Goal: Book appointment/travel/reservation

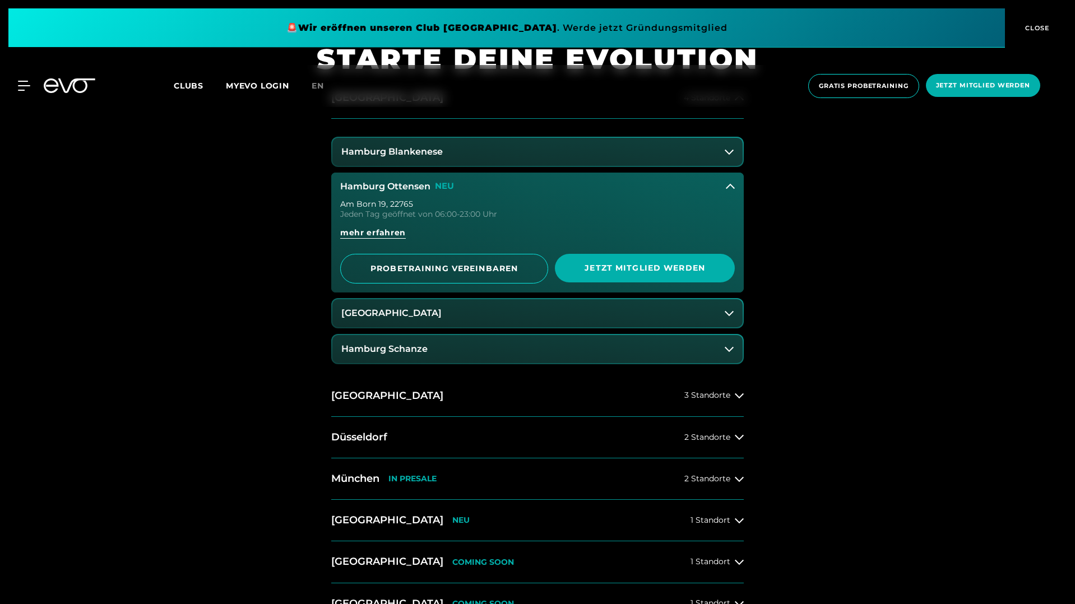
scroll to position [685, 0]
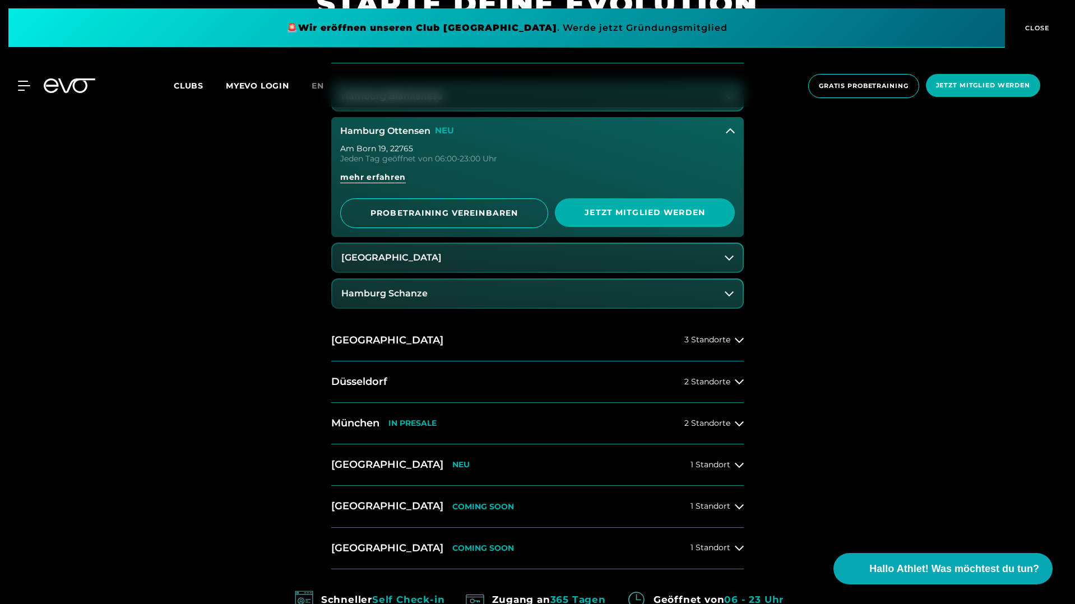
click at [679, 294] on button "Hamburg Schanze" at bounding box center [537, 294] width 410 height 28
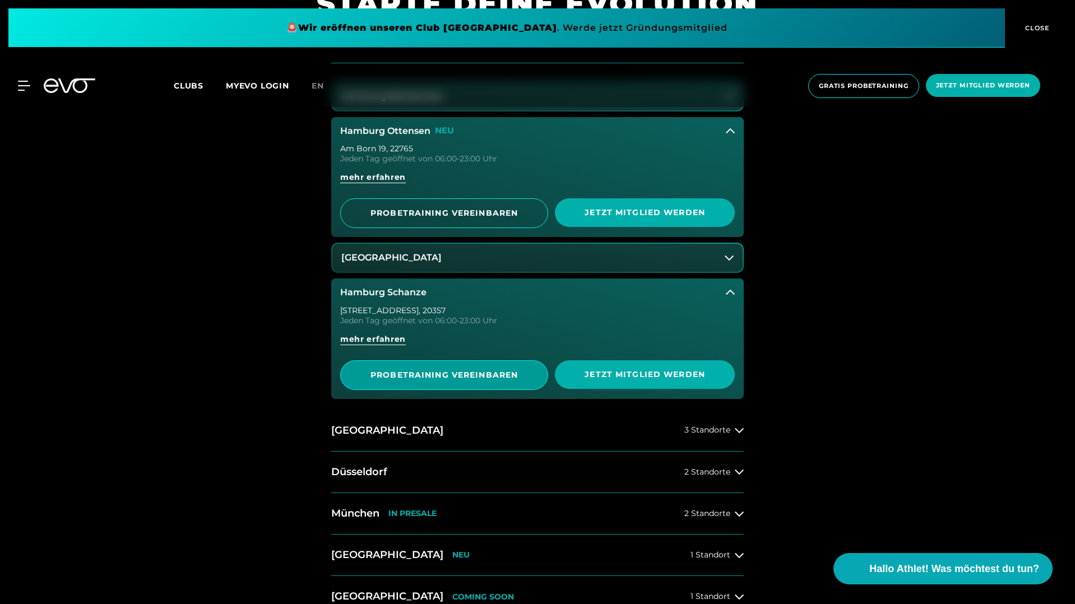
click at [468, 376] on span "PROBETRAINING VEREINBAREN" at bounding box center [444, 375] width 153 height 12
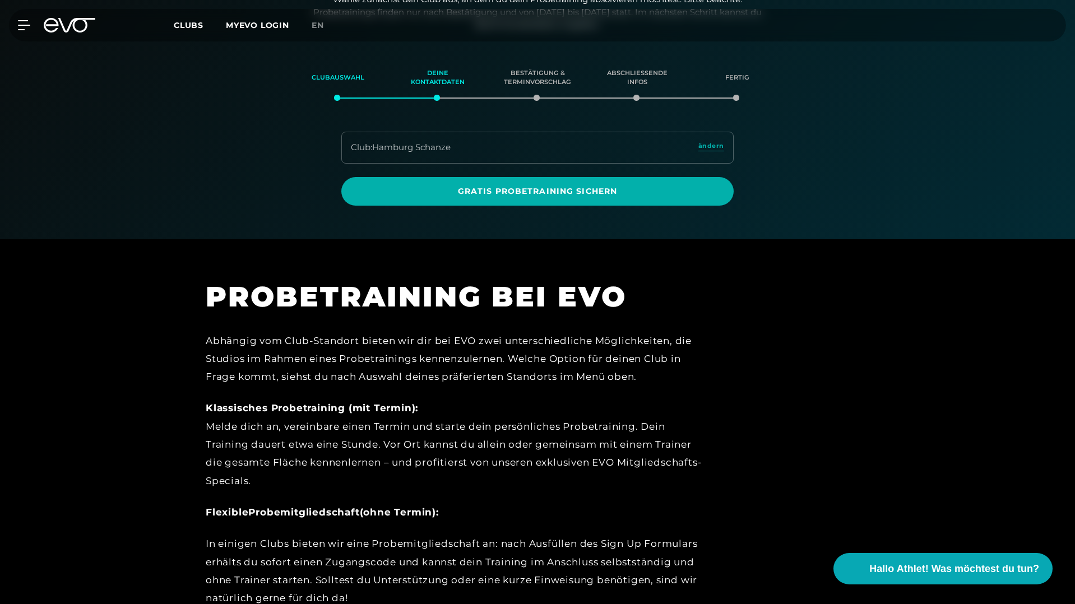
scroll to position [192, 0]
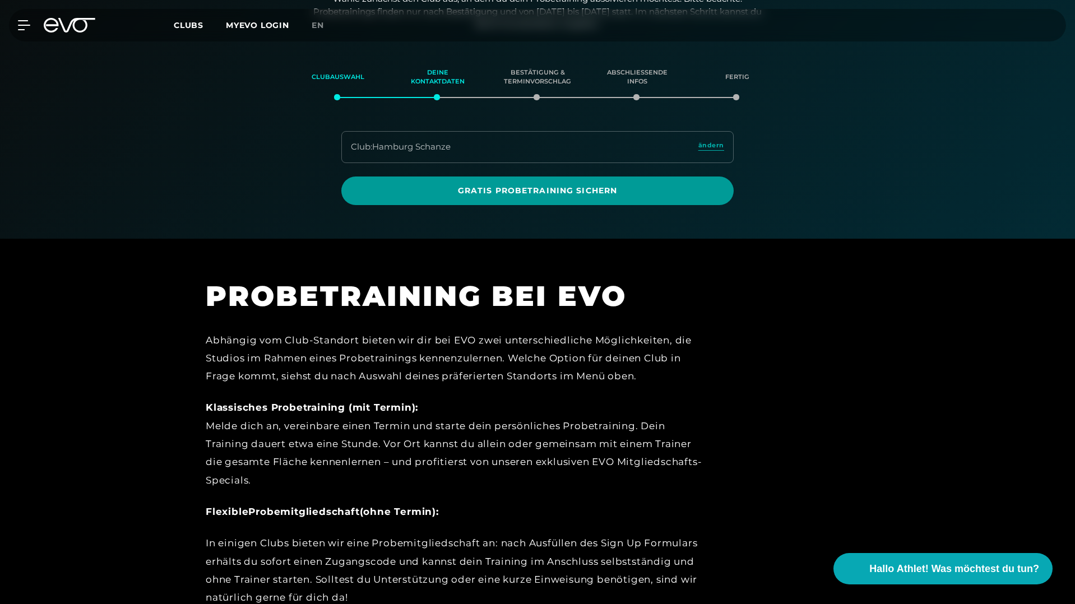
click at [541, 199] on span "Gratis Probetraining sichern" at bounding box center [537, 191] width 392 height 29
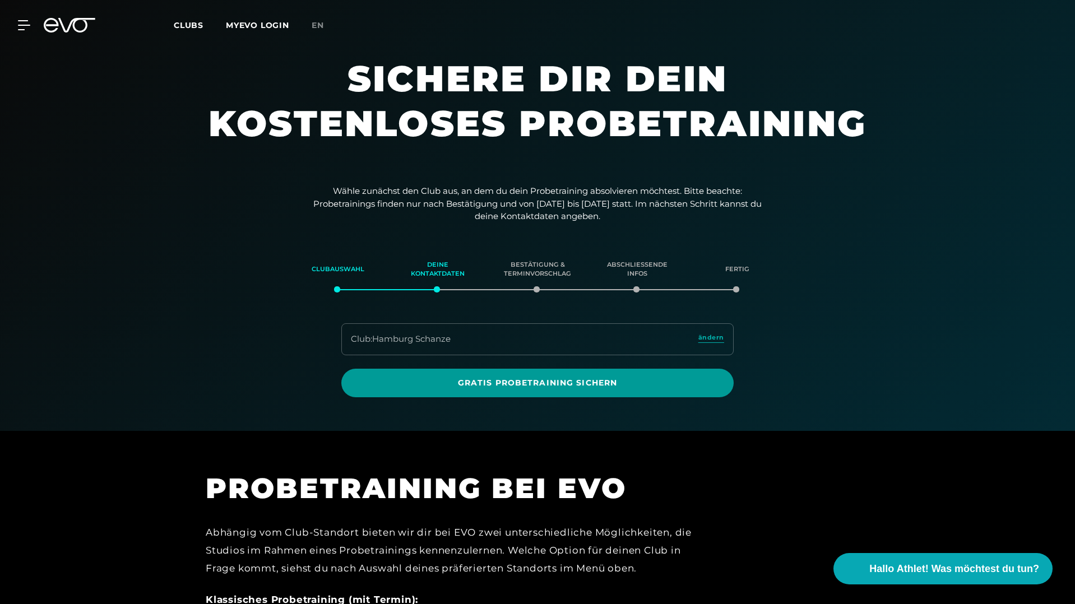
click at [625, 380] on span "Gratis Probetraining sichern" at bounding box center [537, 383] width 338 height 12
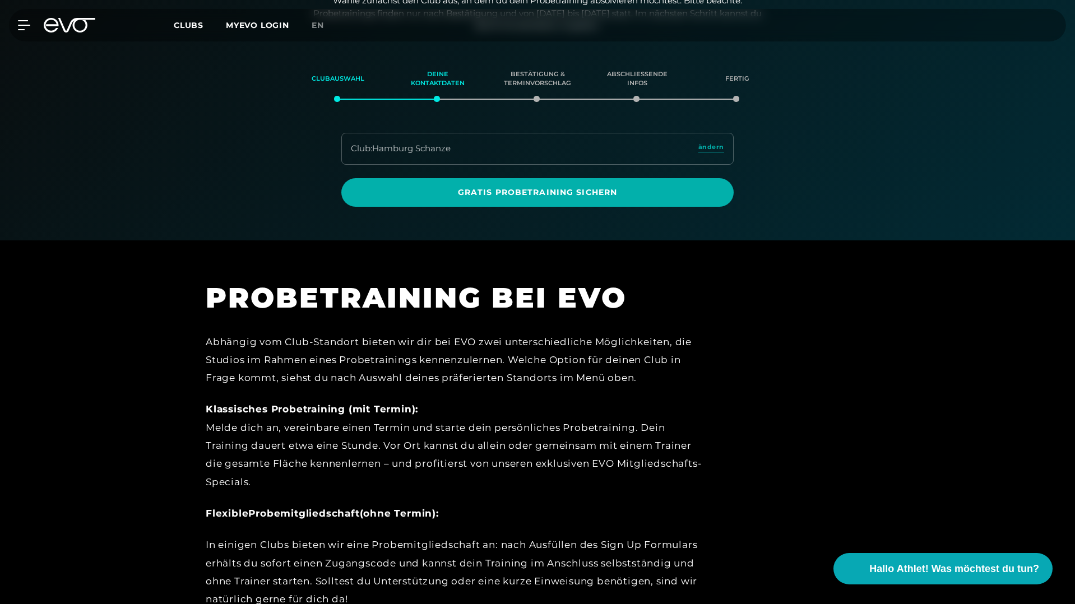
scroll to position [184, 0]
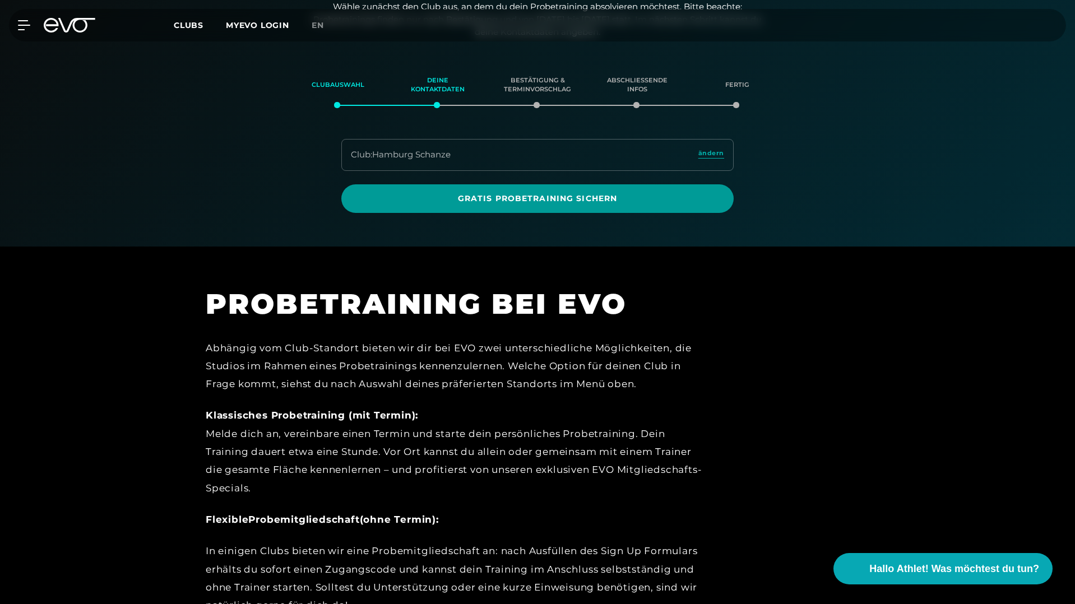
click at [565, 194] on span "Gratis Probetraining sichern" at bounding box center [537, 199] width 338 height 12
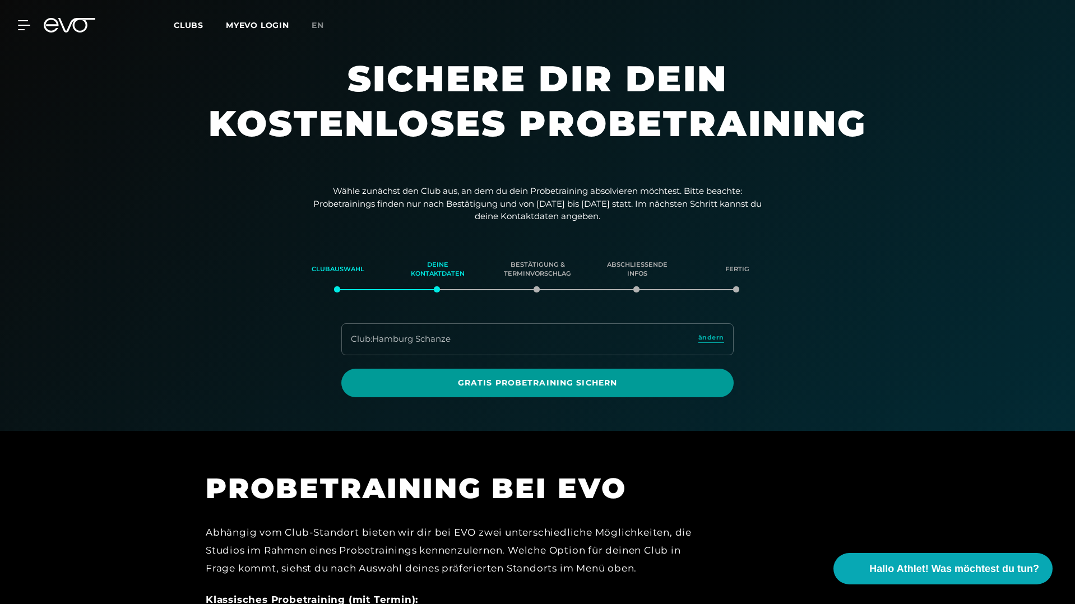
click at [570, 394] on span "Gratis Probetraining sichern" at bounding box center [537, 383] width 392 height 29
click at [583, 385] on span "Gratis Probetraining sichern" at bounding box center [537, 383] width 338 height 12
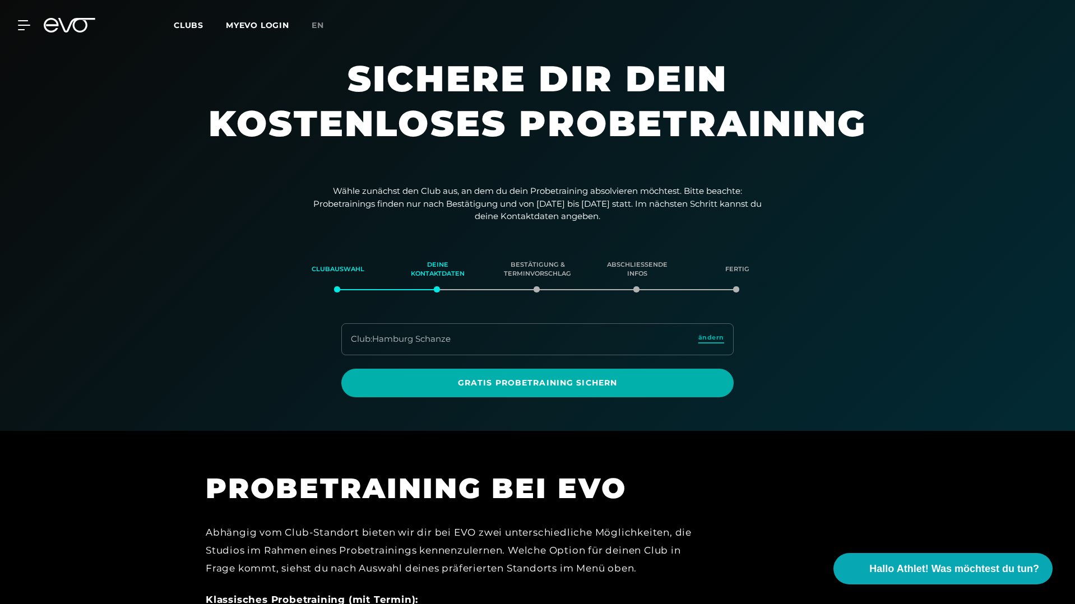
click at [701, 339] on span "ändern" at bounding box center [711, 338] width 26 height 10
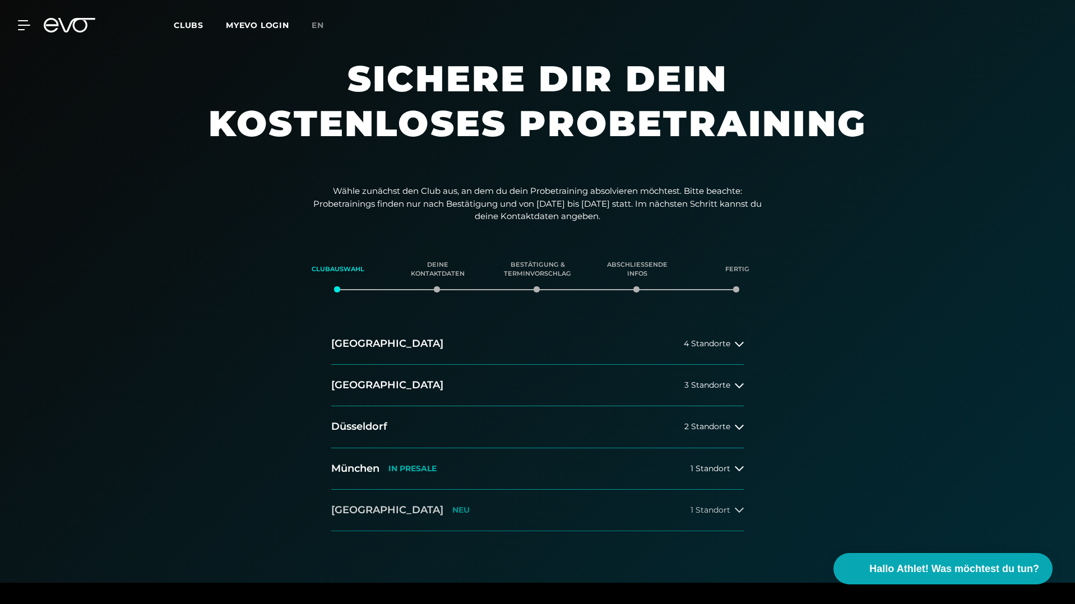
click at [703, 506] on span "1 Standort" at bounding box center [710, 510] width 40 height 8
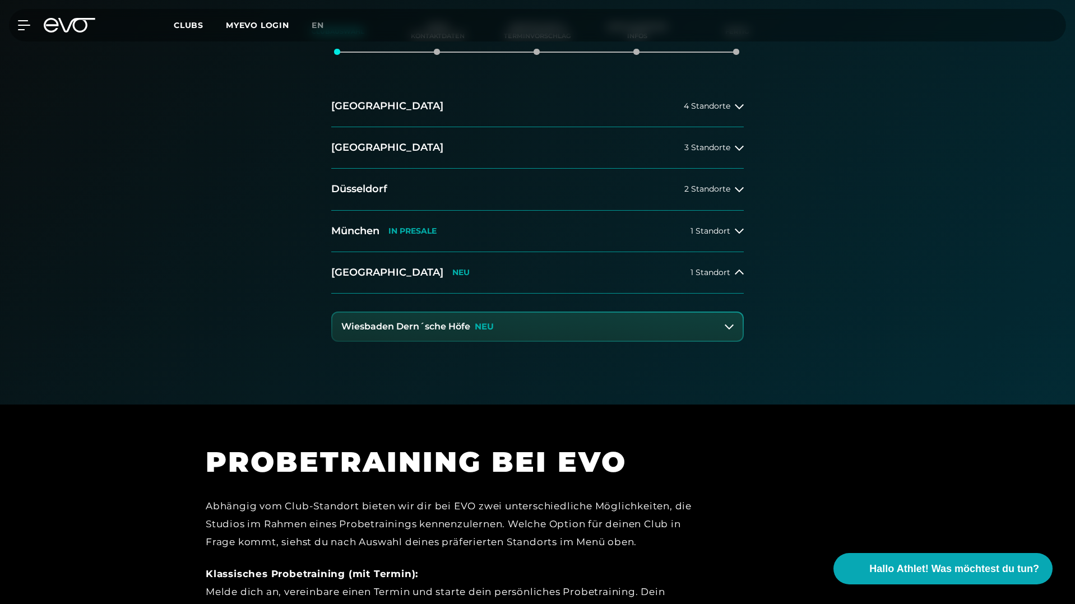
scroll to position [305, 0]
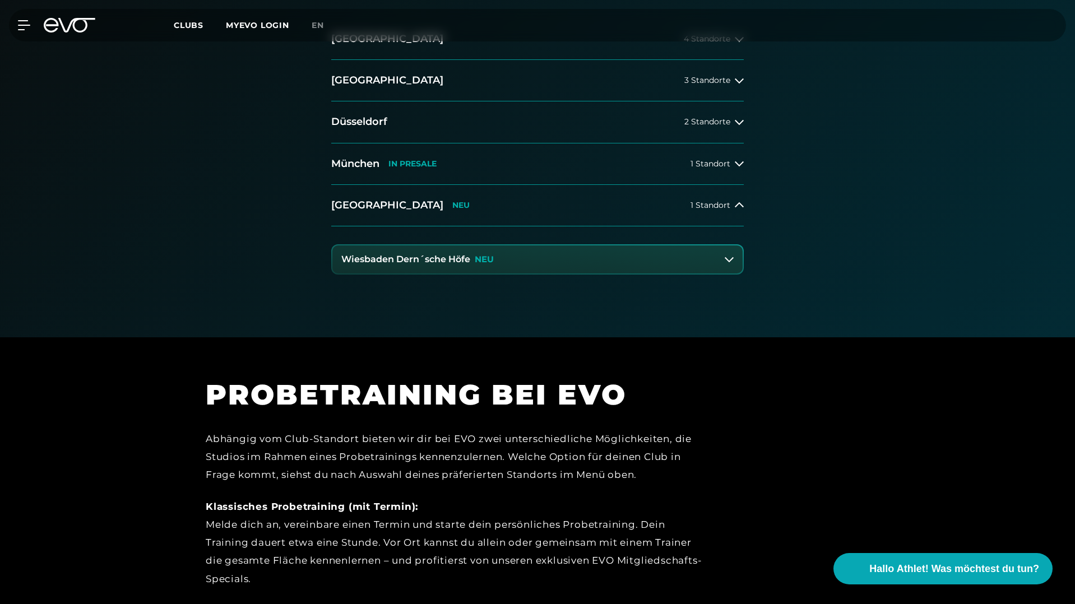
click at [675, 264] on button "Wiesbaden Dern´sche Höfe NEU" at bounding box center [537, 259] width 410 height 28
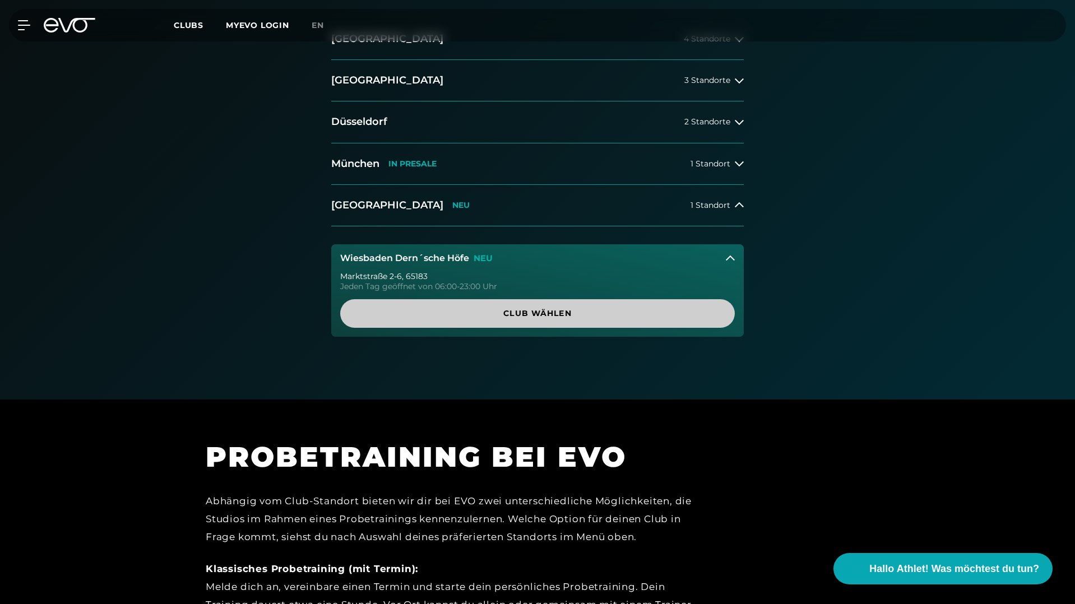
click at [574, 312] on span "Club wählen" at bounding box center [537, 314] width 341 height 12
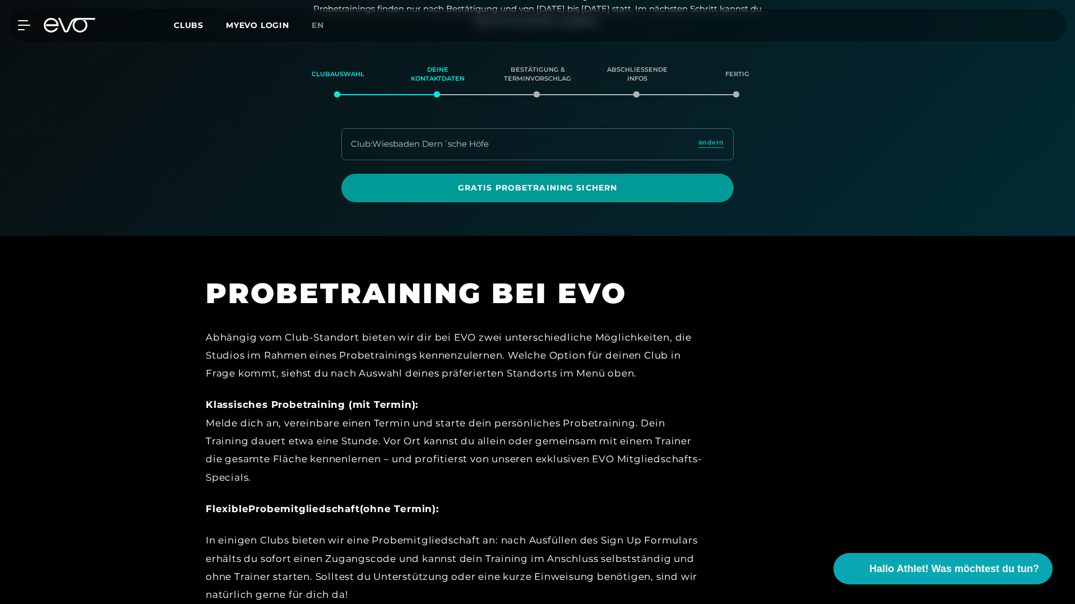
scroll to position [192, 0]
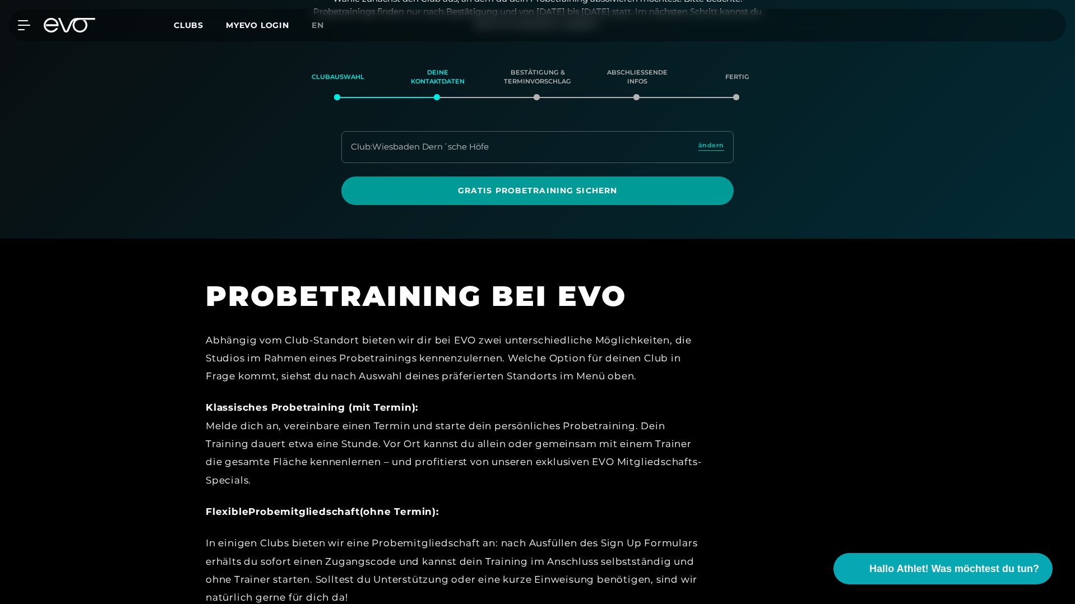
click at [613, 188] on span "Gratis Probetraining sichern" at bounding box center [537, 191] width 338 height 12
click at [614, 192] on span "Gratis Probetraining sichern" at bounding box center [537, 191] width 338 height 12
